Goal: Task Accomplishment & Management: Use online tool/utility

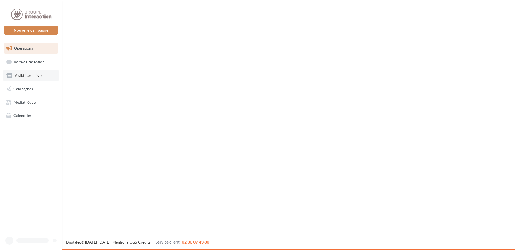
click at [34, 74] on span "Visibilité en ligne" at bounding box center [29, 75] width 29 height 5
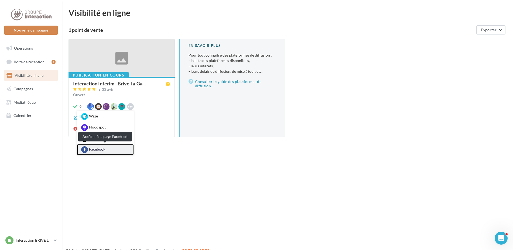
click at [109, 149] on link "Facebook" at bounding box center [105, 149] width 57 height 11
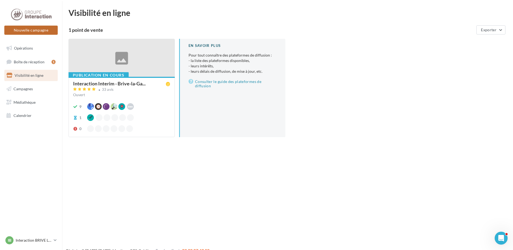
click at [33, 28] on button "Nouvelle campagne" at bounding box center [30, 30] width 53 height 9
click at [23, 47] on div at bounding box center [256, 117] width 513 height 250
click at [23, 46] on span "Opérations" at bounding box center [23, 48] width 19 height 5
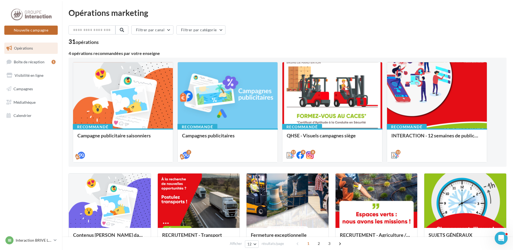
click at [34, 31] on button "Nouvelle campagne" at bounding box center [30, 30] width 53 height 9
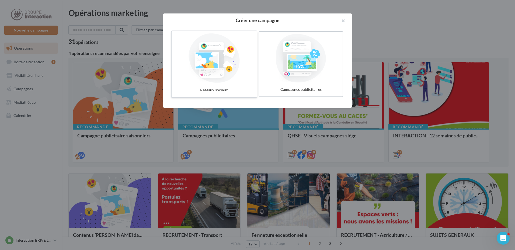
click at [201, 74] on div at bounding box center [214, 58] width 81 height 50
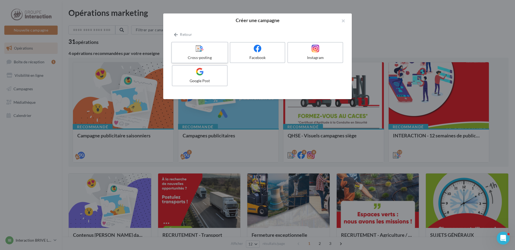
click at [203, 50] on icon at bounding box center [200, 48] width 8 height 8
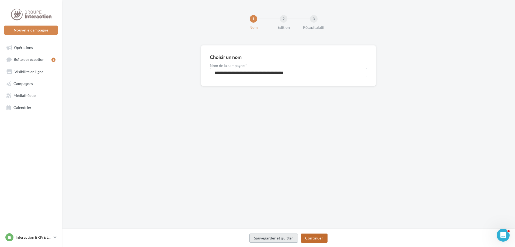
click at [310, 236] on button "Continuer" at bounding box center [314, 238] width 27 height 9
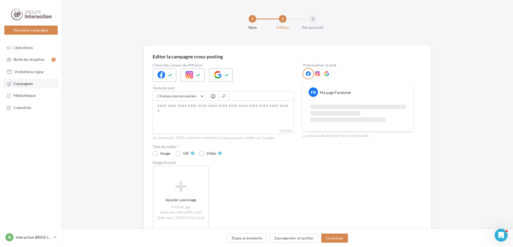
click at [20, 83] on span "Campagnes" at bounding box center [22, 83] width 19 height 5
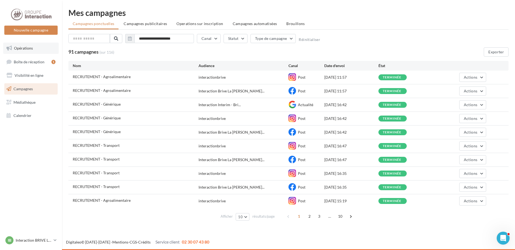
click at [22, 47] on span "Opérations" at bounding box center [23, 48] width 19 height 5
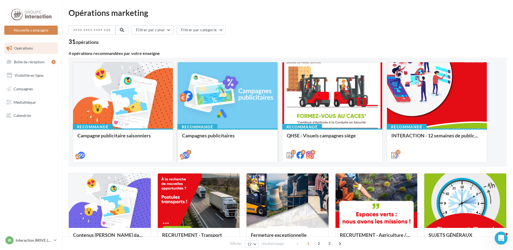
click at [230, 104] on div at bounding box center [228, 95] width 100 height 67
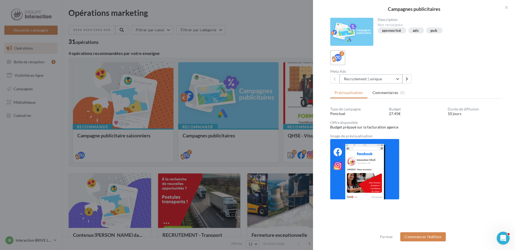
click at [399, 79] on button "Recrutement | unique" at bounding box center [371, 78] width 63 height 9
click at [377, 95] on span "Recrutement | unique" at bounding box center [366, 92] width 36 height 5
click at [453, 173] on div "Type de campagne Ponctuel Budget 27.45€ Durée de diffusion 10 jours Offre dispo…" at bounding box center [416, 170] width 172 height 126
click at [399, 76] on button "Recrutement | unique" at bounding box center [371, 78] width 63 height 9
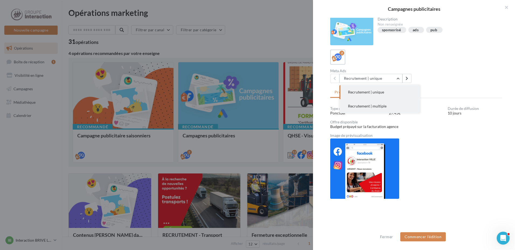
click at [380, 108] on span "Recrutement | multiple" at bounding box center [367, 106] width 39 height 5
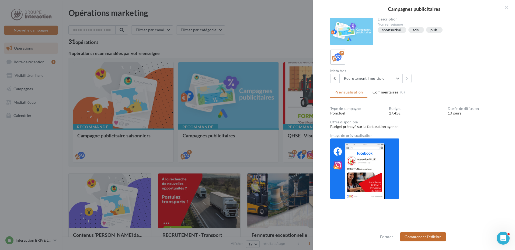
click at [417, 239] on button "Commencer l'édition" at bounding box center [423, 236] width 46 height 9
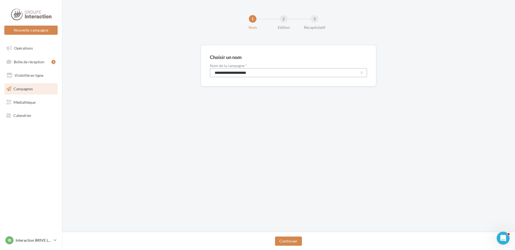
click at [297, 75] on input "**********" at bounding box center [288, 72] width 157 height 9
click at [286, 242] on button "Continuer" at bounding box center [288, 241] width 27 height 9
click at [43, 29] on button "Nouvelle campagne" at bounding box center [30, 30] width 53 height 9
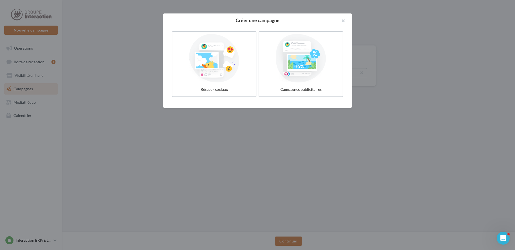
click at [313, 67] on div at bounding box center [300, 58] width 79 height 49
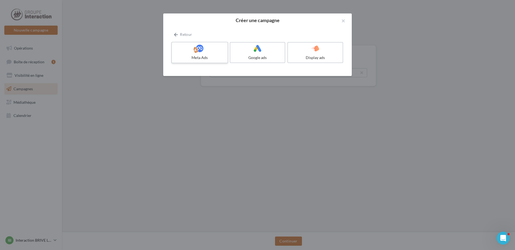
click at [193, 53] on label "Meta Ads" at bounding box center [199, 53] width 57 height 22
click at [212, 56] on div "Meta Ads" at bounding box center [199, 57] width 51 height 5
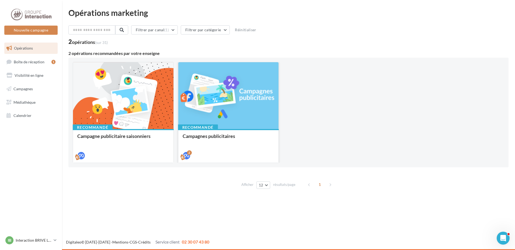
click at [216, 119] on div at bounding box center [228, 95] width 101 height 67
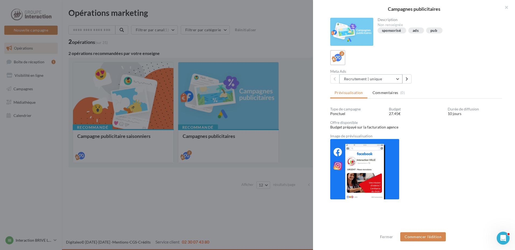
click at [396, 81] on button "Recrutement | unique" at bounding box center [371, 78] width 63 height 9
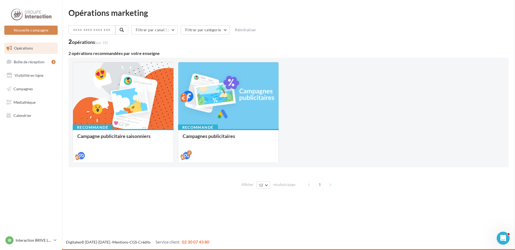
click at [28, 89] on span "Campagnes" at bounding box center [22, 89] width 19 height 5
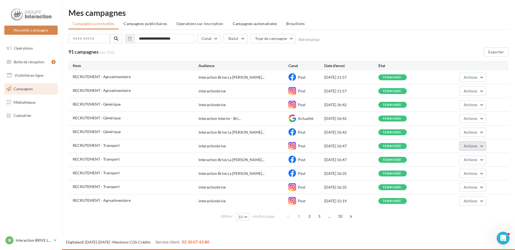
click at [482, 148] on button "Actions" at bounding box center [473, 145] width 27 height 9
click at [462, 157] on button "Voir les résultats" at bounding box center [460, 159] width 54 height 14
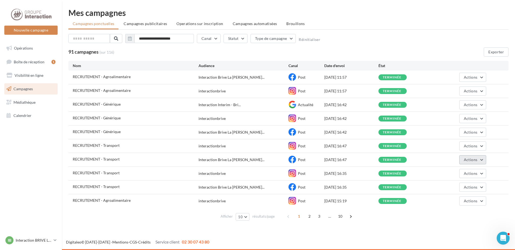
click at [483, 160] on button "Actions" at bounding box center [473, 159] width 27 height 9
click at [467, 182] on button "Renommer" at bounding box center [460, 186] width 54 height 14
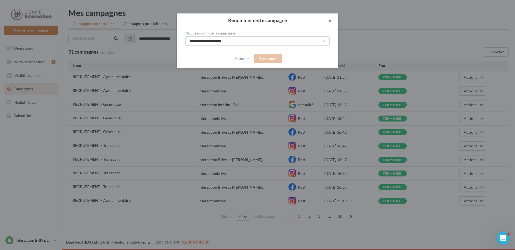
click at [331, 19] on button "button" at bounding box center [328, 21] width 22 height 16
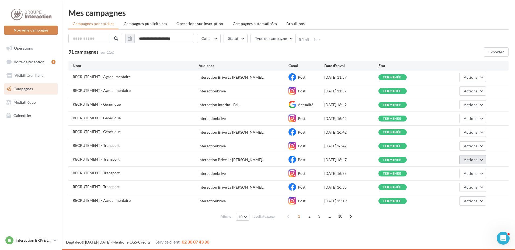
click at [483, 160] on button "Actions" at bounding box center [473, 159] width 27 height 9
click at [453, 186] on button "Renommer" at bounding box center [460, 186] width 54 height 14
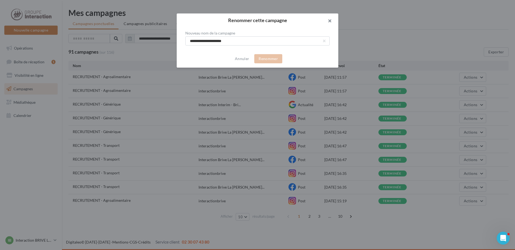
click at [330, 20] on button "button" at bounding box center [328, 21] width 22 height 16
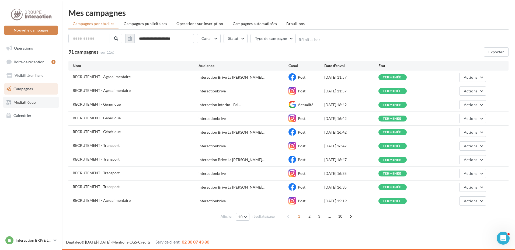
click at [31, 105] on link "Médiathèque" at bounding box center [31, 102] width 56 height 11
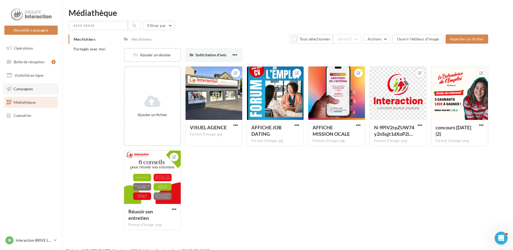
click at [26, 89] on span "Campagnes" at bounding box center [22, 89] width 19 height 5
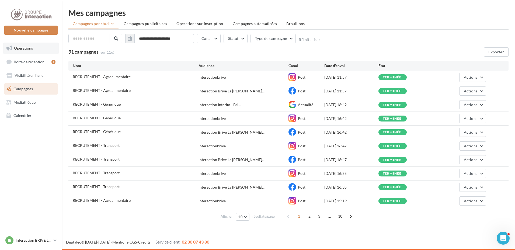
click at [23, 48] on span "Opérations" at bounding box center [23, 48] width 19 height 5
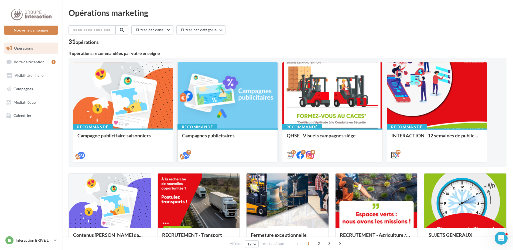
click at [220, 101] on div at bounding box center [228, 95] width 100 height 67
click at [25, 117] on span "Calendrier" at bounding box center [22, 115] width 18 height 5
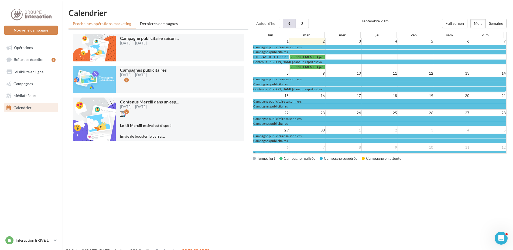
click at [288, 24] on span "button" at bounding box center [289, 24] width 5 height 4
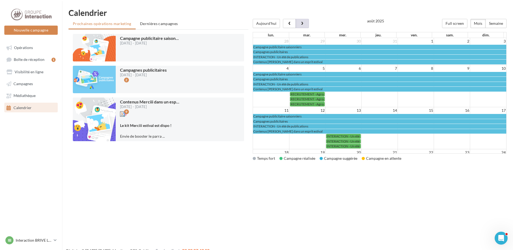
click at [301, 22] on span "button" at bounding box center [302, 24] width 5 height 4
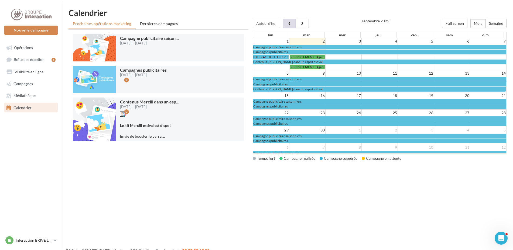
click at [288, 23] on span "button" at bounding box center [289, 24] width 5 height 4
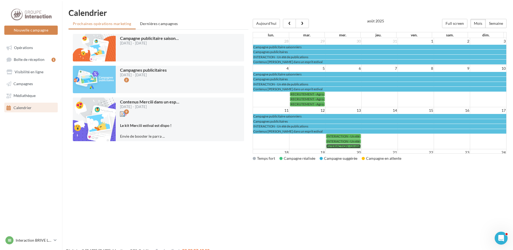
click at [336, 145] on span "INTERACTION - Un été de publications" at bounding box center [353, 146] width 55 height 4
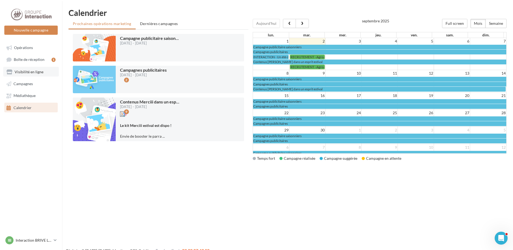
click at [41, 71] on span "Visibilité en ligne" at bounding box center [29, 72] width 29 height 5
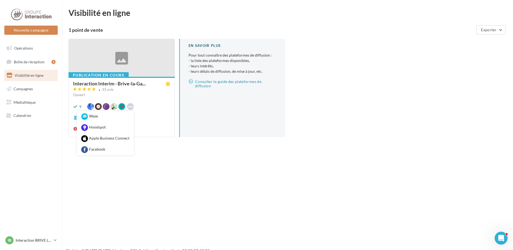
click at [129, 107] on icon at bounding box center [130, 106] width 5 height 5
click at [102, 149] on link "Facebook" at bounding box center [105, 149] width 57 height 11
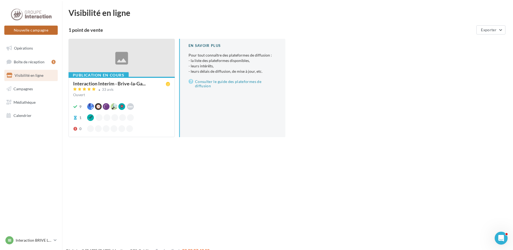
click at [27, 29] on button "Nouvelle campagne" at bounding box center [30, 30] width 53 height 9
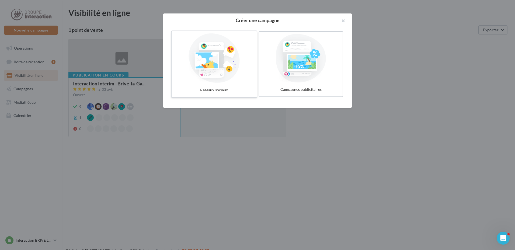
click at [222, 84] on label "Réseaux sociaux" at bounding box center [214, 64] width 86 height 67
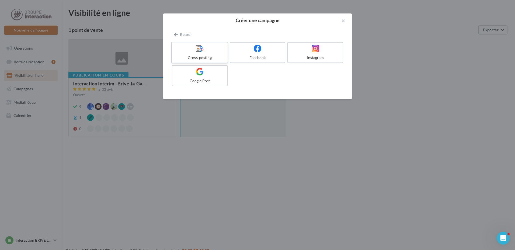
click at [205, 54] on label "Cross-posting" at bounding box center [199, 53] width 57 height 22
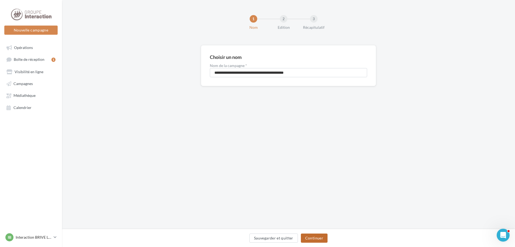
click at [315, 240] on button "Continuer" at bounding box center [314, 238] width 27 height 9
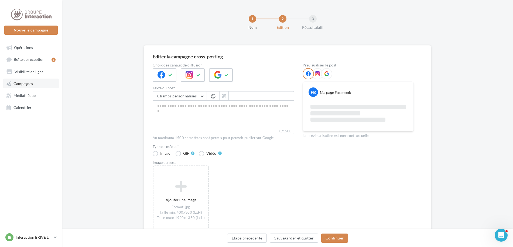
click at [27, 83] on span "Campagnes" at bounding box center [22, 83] width 19 height 5
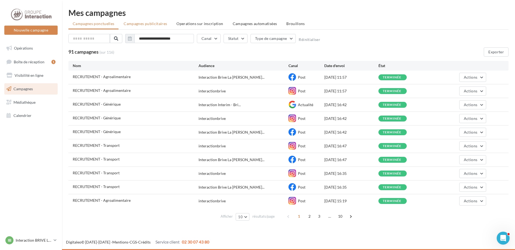
click at [153, 23] on span "Campagnes publicitaires" at bounding box center [145, 23] width 43 height 5
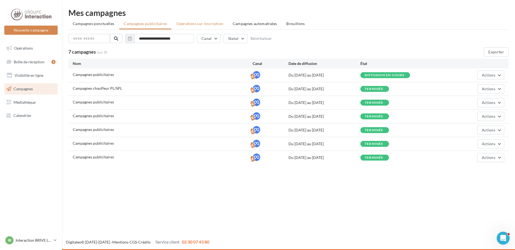
click at [197, 25] on span "Operations sur inscription" at bounding box center [200, 23] width 47 height 5
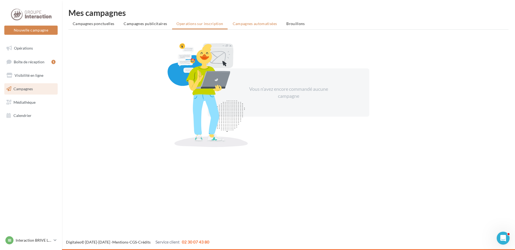
click at [248, 24] on span "Campagnes automatisées" at bounding box center [255, 23] width 44 height 5
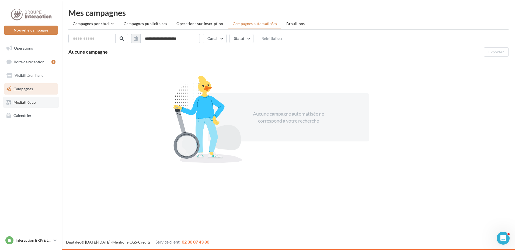
click at [22, 105] on link "Médiathèque" at bounding box center [31, 102] width 56 height 11
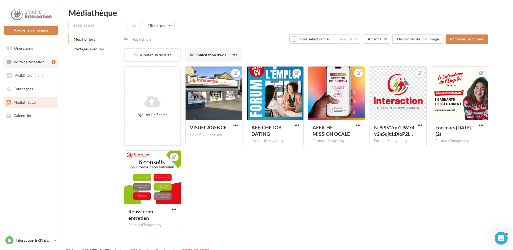
click at [33, 64] on link "Boîte de réception 1" at bounding box center [31, 62] width 56 height 12
